Goal: Task Accomplishment & Management: Use online tool/utility

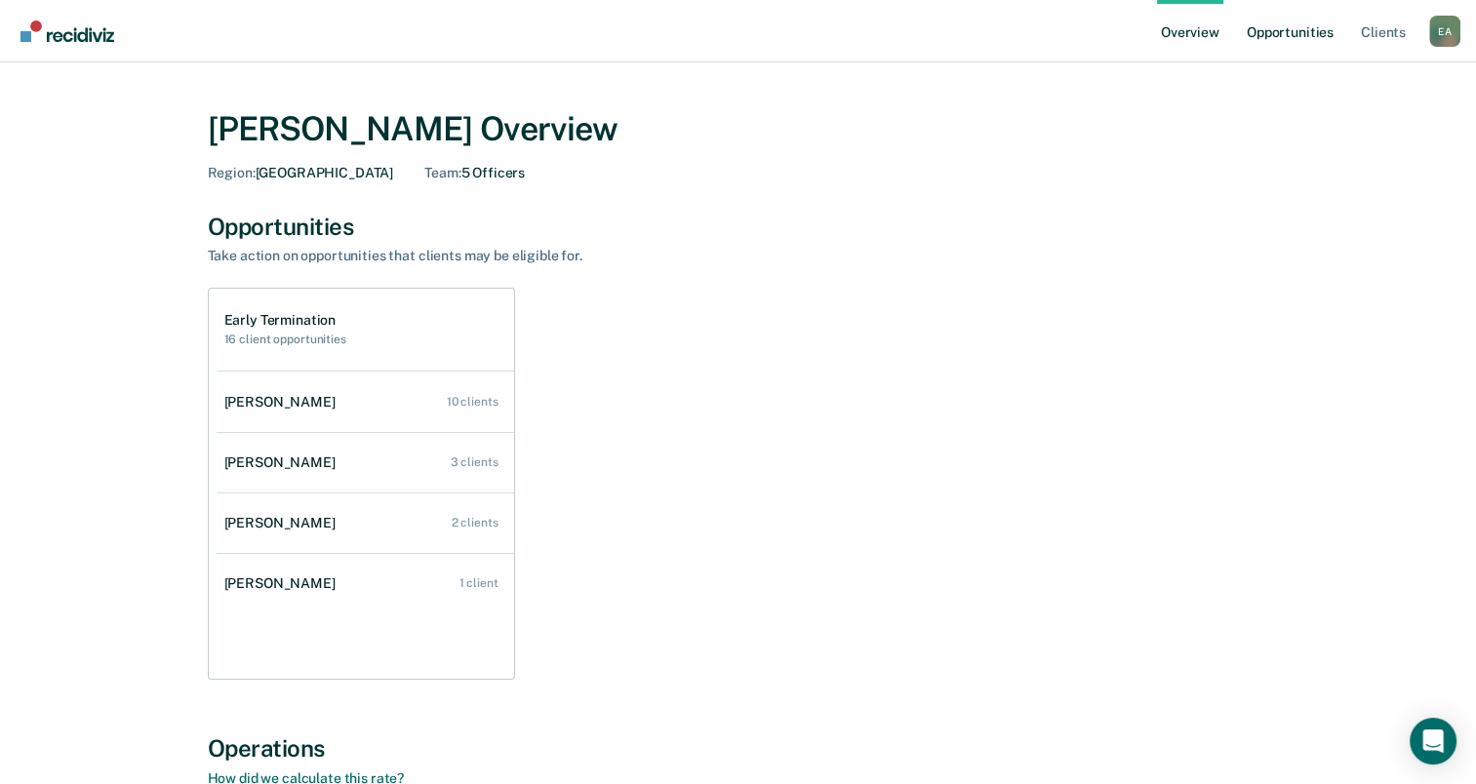
click at [1327, 31] on link "Opportunities" at bounding box center [1290, 31] width 95 height 62
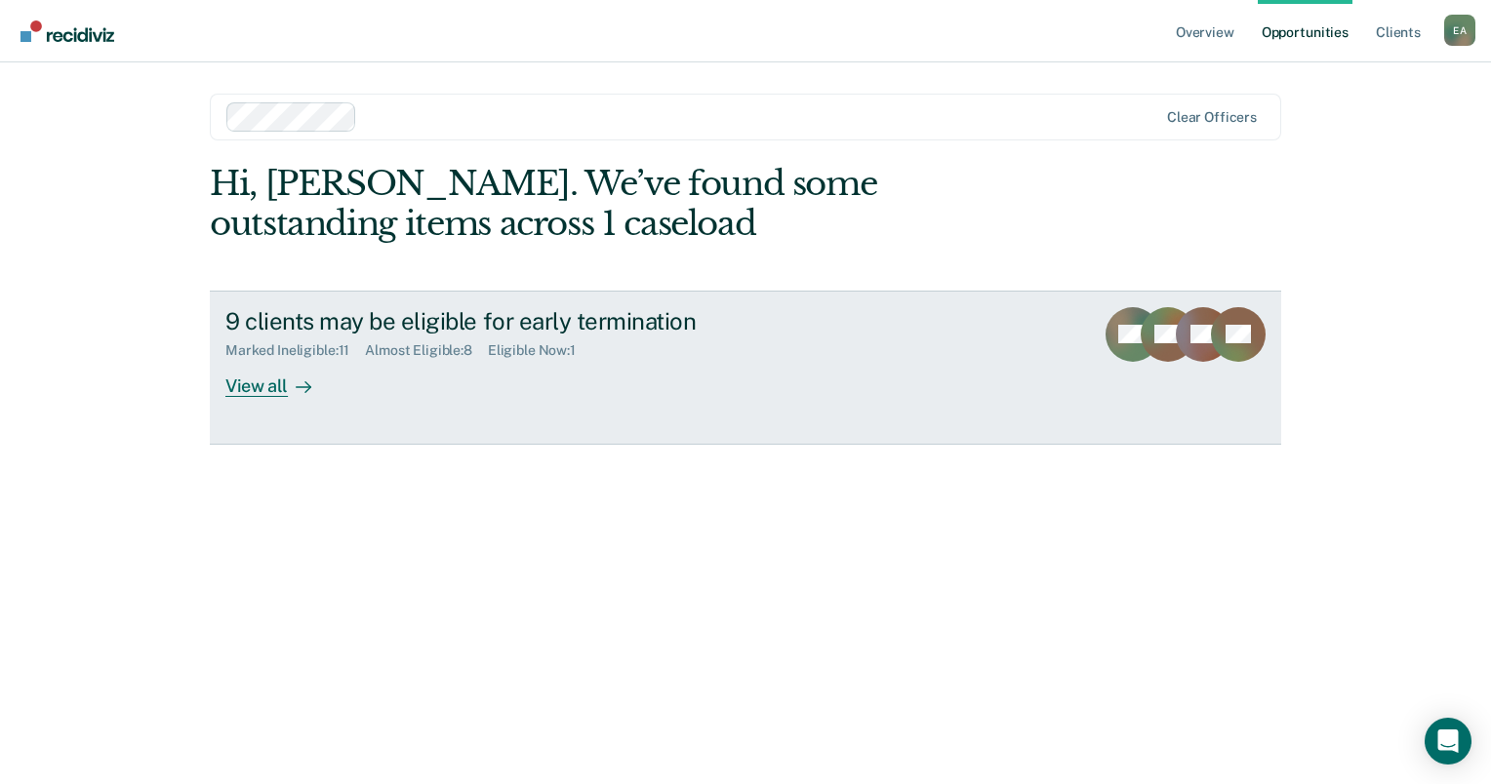
click at [245, 384] on div "View all" at bounding box center [279, 378] width 109 height 38
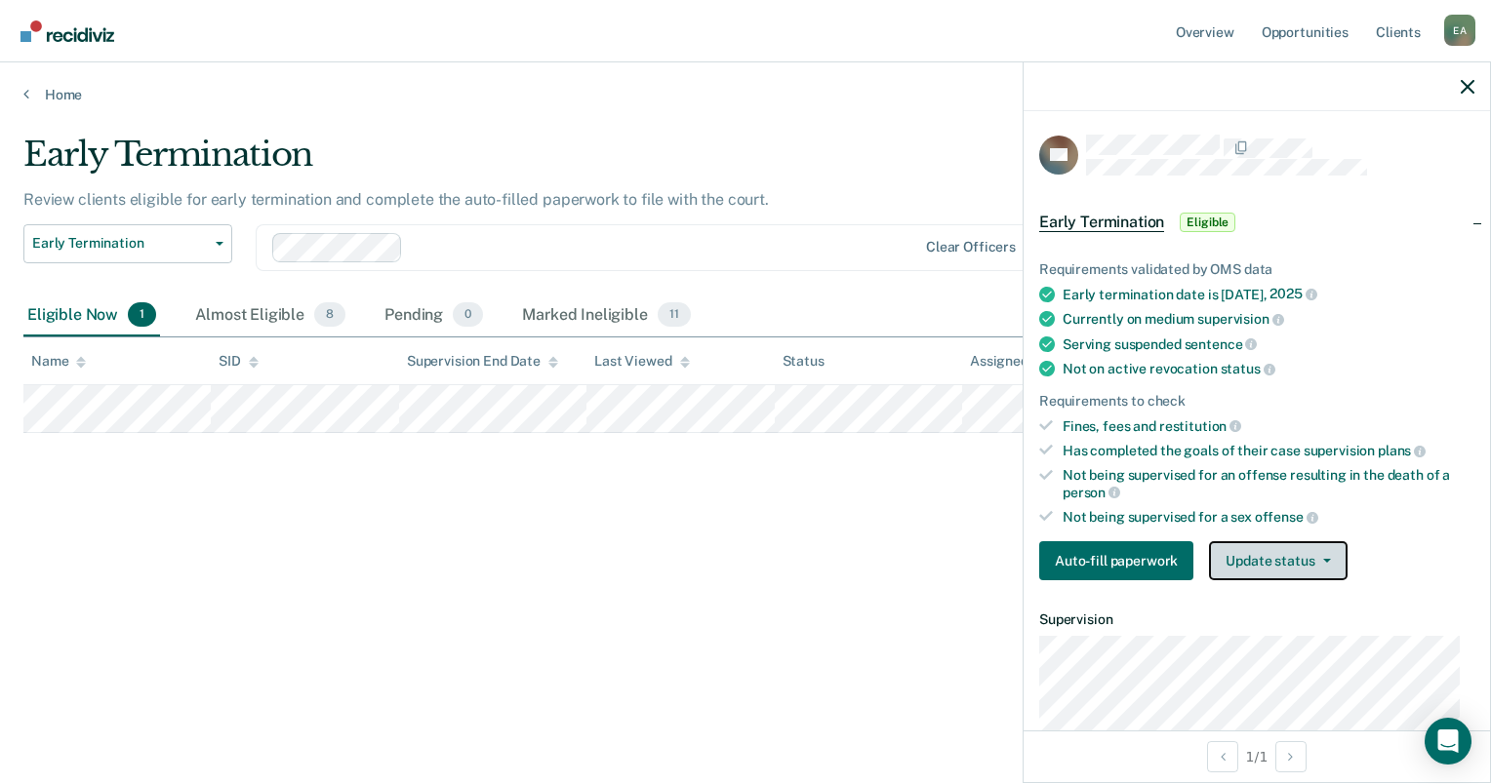
click at [1286, 558] on button "Update status" at bounding box center [1278, 560] width 138 height 39
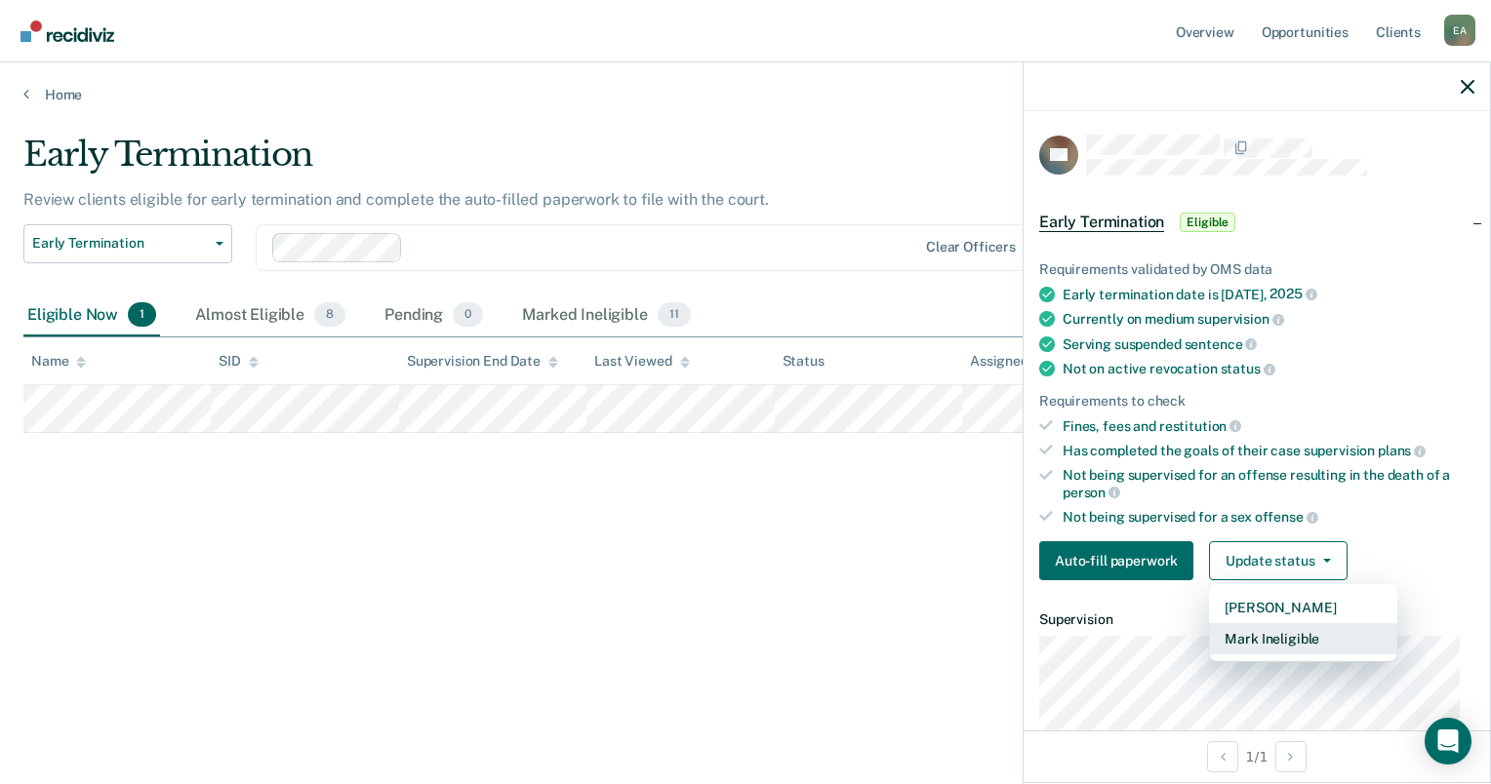
click at [1295, 638] on button "Mark Ineligible" at bounding box center [1303, 638] width 188 height 31
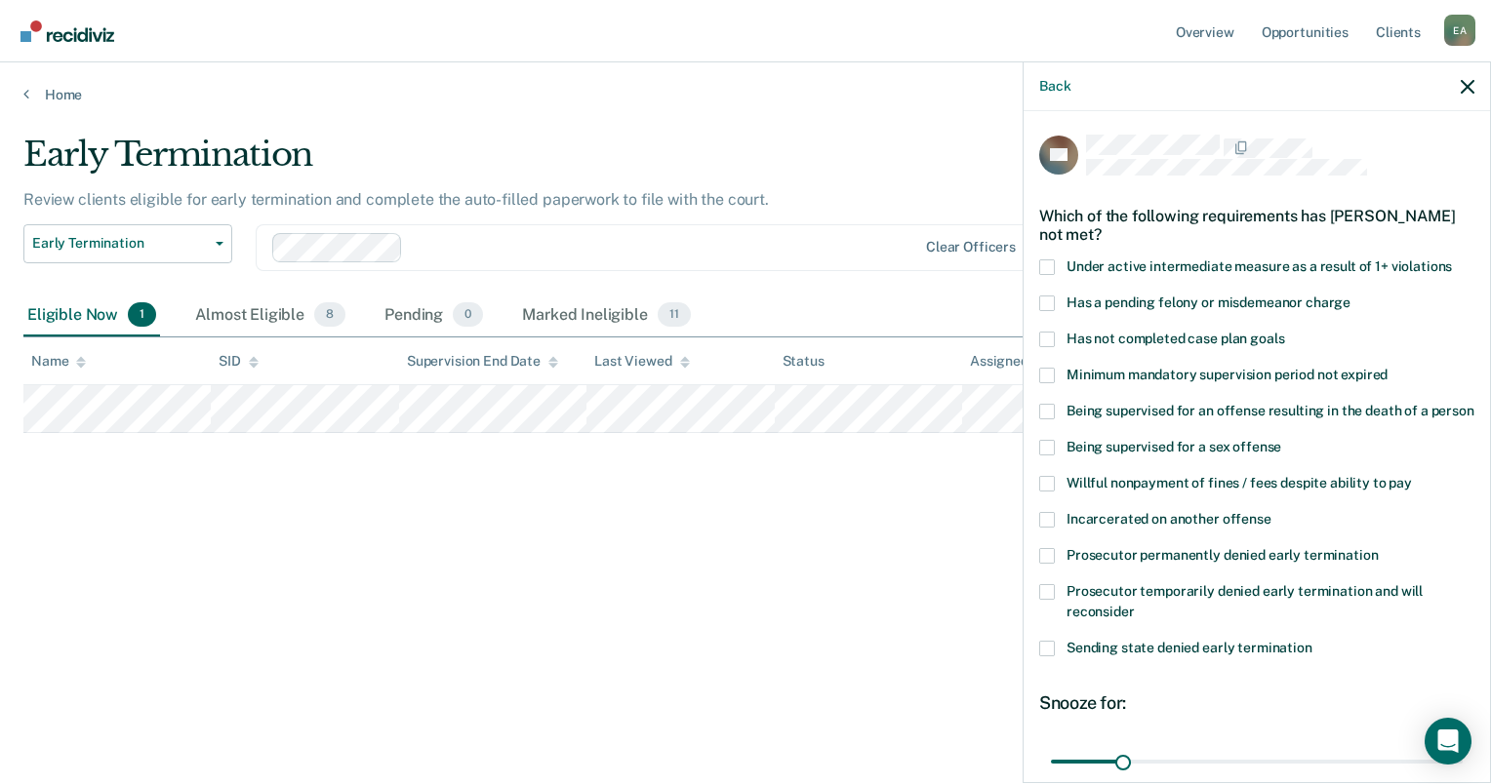
click at [1048, 564] on span at bounding box center [1047, 556] width 16 height 16
click at [1378, 548] on input "Prosecutor permanently denied early termination" at bounding box center [1378, 548] width 0 height 0
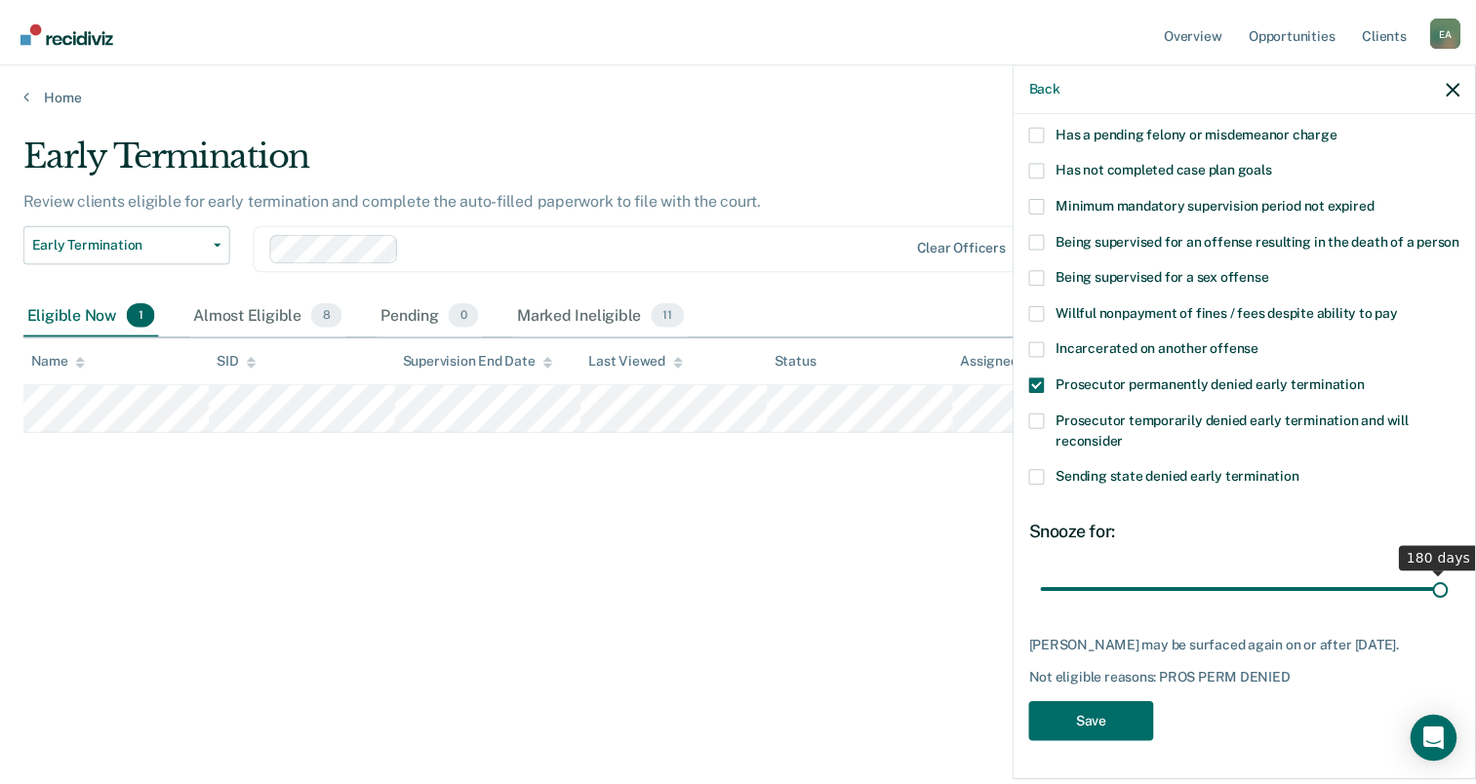
scroll to position [205, 0]
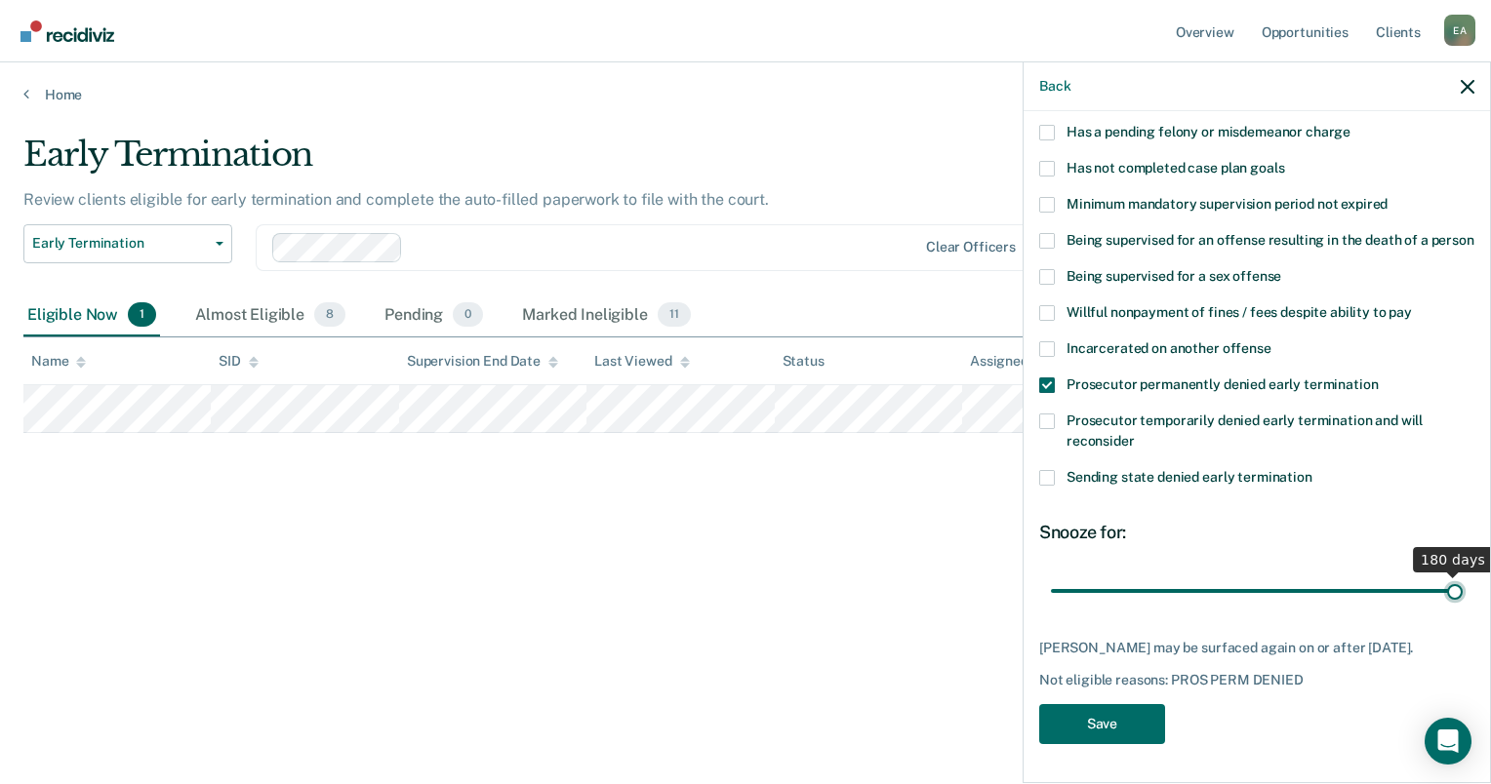
drag, startPoint x: 1115, startPoint y: 573, endPoint x: 1503, endPoint y: 533, distance: 389.4
type input "180"
click at [1463, 575] on input "range" at bounding box center [1257, 592] width 412 height 34
click at [1075, 729] on button "Save" at bounding box center [1102, 724] width 126 height 40
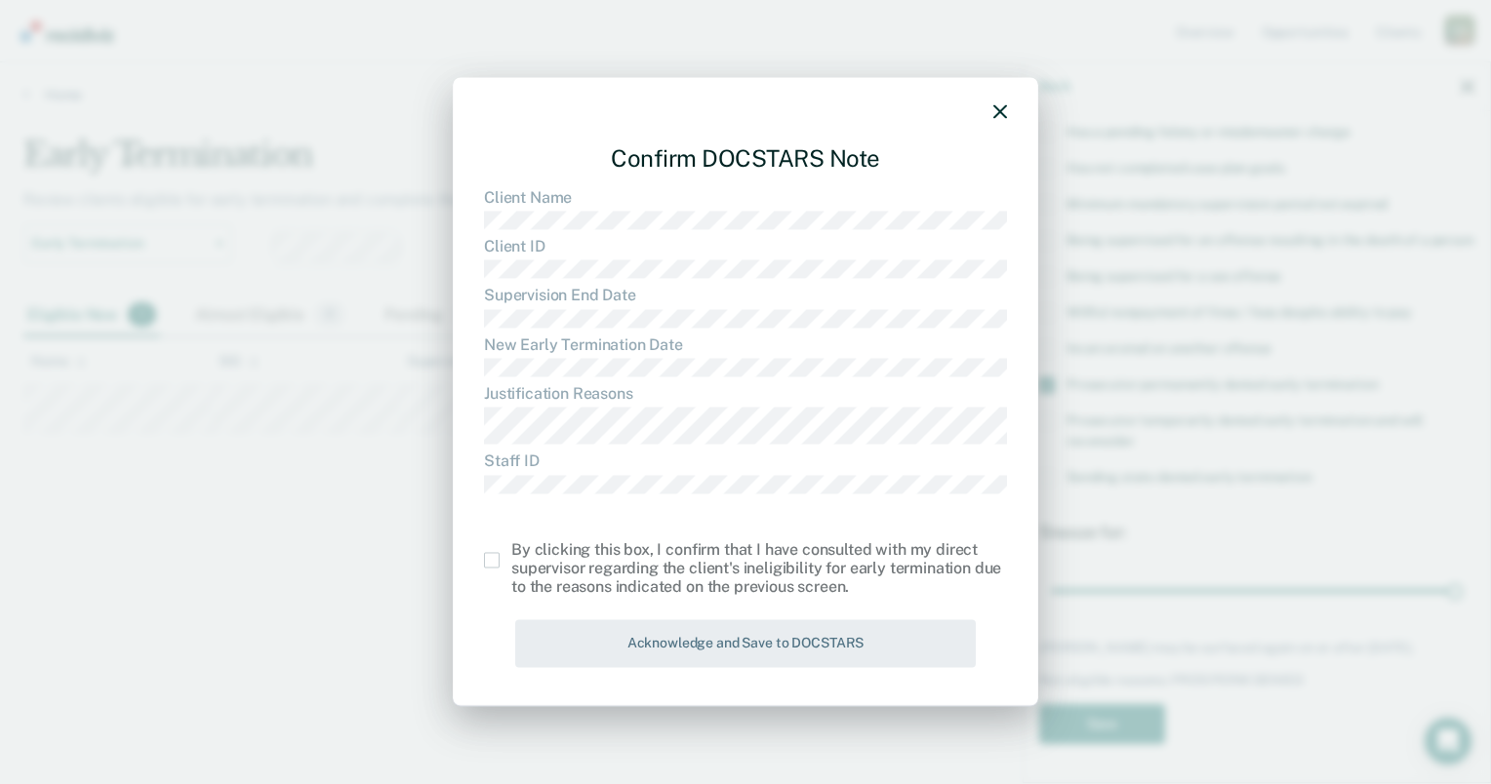
click at [492, 567] on span at bounding box center [492, 561] width 16 height 16
click at [511, 553] on input "checkbox" at bounding box center [511, 553] width 0 height 0
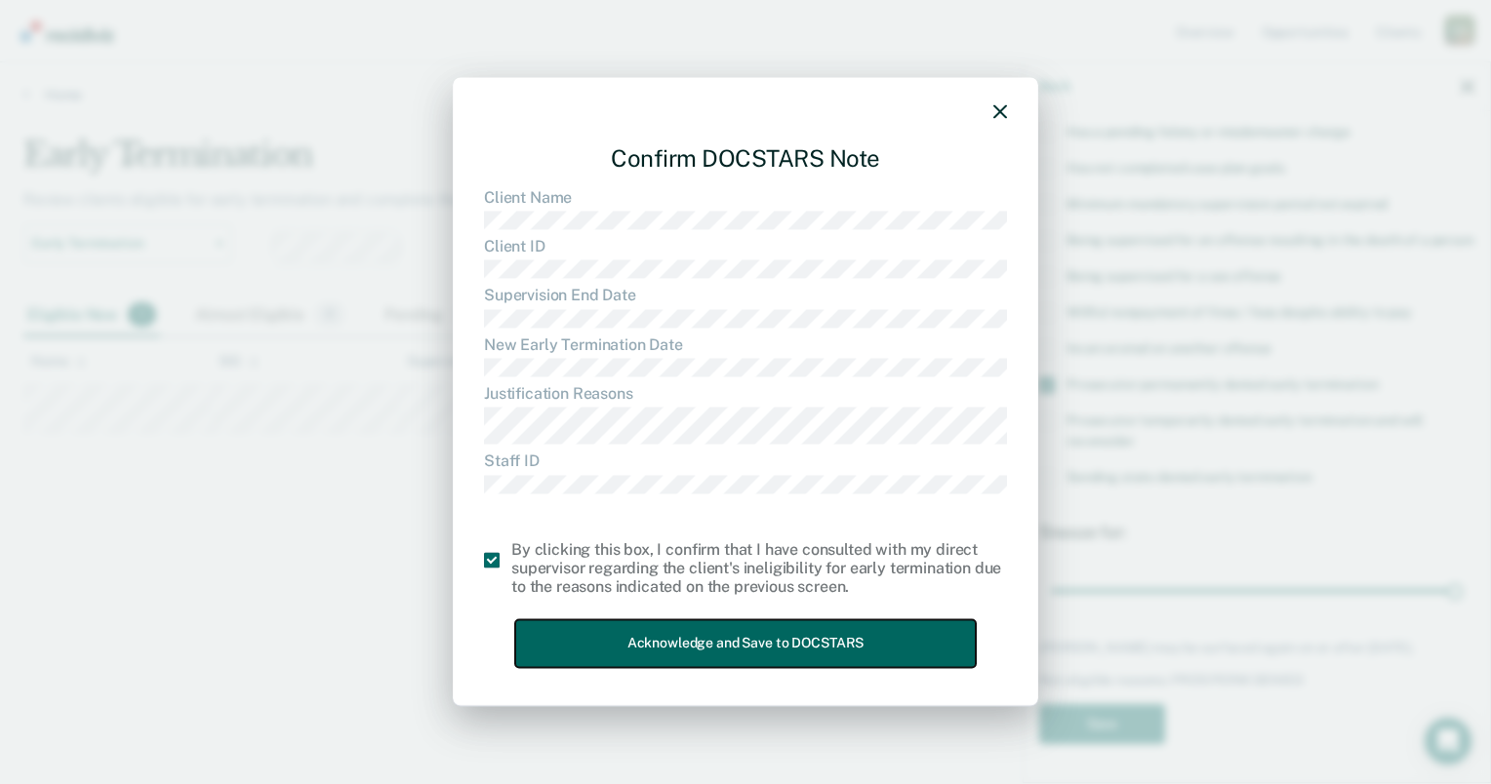
click at [531, 624] on button "Acknowledge and Save to DOCSTARS" at bounding box center [745, 645] width 461 height 48
